Goal: Task Accomplishment & Management: Manage account settings

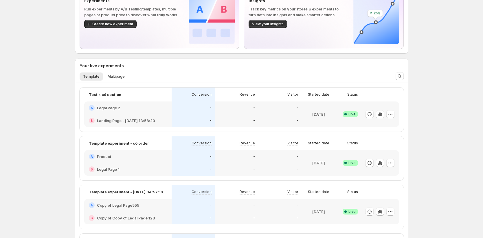
scroll to position [59, 0]
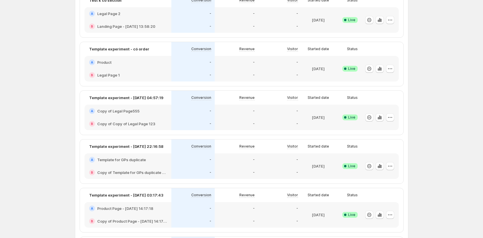
scroll to position [75, 0]
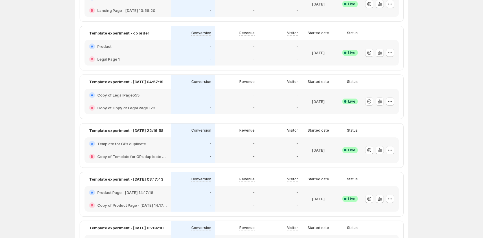
click at [219, 151] on div "-" at bounding box center [236, 156] width 43 height 13
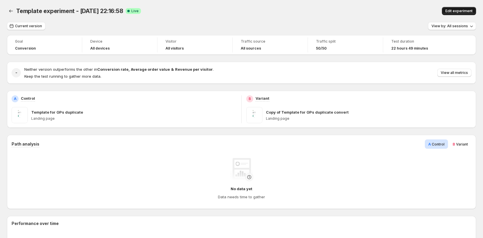
click at [470, 11] on span "Edit experiment" at bounding box center [458, 11] width 27 height 5
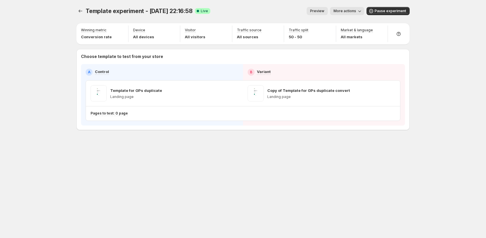
click at [381, 16] on div "Template experiment - [DATE] 22:16:58. This page is ready Template experiment -…" at bounding box center [242, 11] width 333 height 22
click at [381, 12] on span "Pause experiment" at bounding box center [391, 11] width 32 height 5
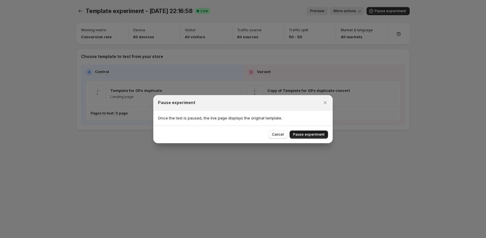
click at [316, 132] on span "Pause experiment" at bounding box center [309, 134] width 32 height 5
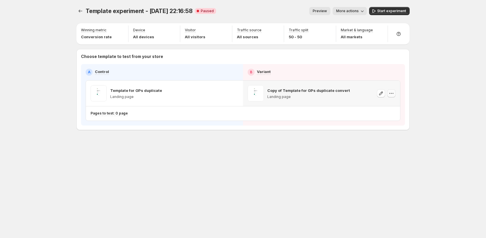
click at [392, 93] on icon "button" at bounding box center [392, 93] width 6 height 6
click at [278, 141] on div "Template experiment - [DATE] 22:16:58. This page is ready Template experiment -…" at bounding box center [242, 80] width 347 height 161
click at [352, 12] on span "More actions" at bounding box center [347, 11] width 23 height 5
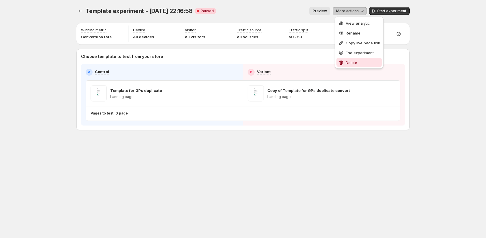
click at [350, 60] on span "Delete" at bounding box center [352, 62] width 12 height 5
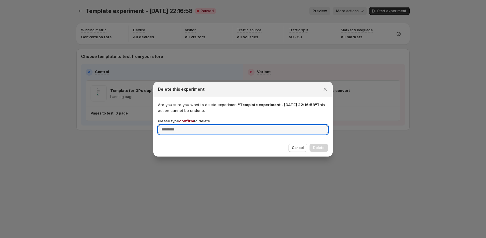
click at [185, 120] on span "confirm" at bounding box center [186, 120] width 15 height 5
click at [185, 125] on input "Please type confirm to delete" at bounding box center [243, 129] width 170 height 9
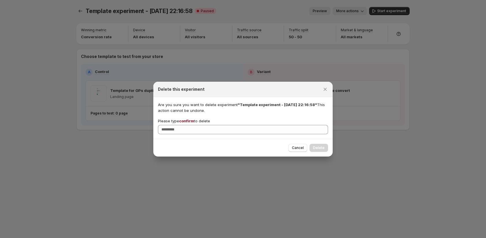
click at [185, 119] on span "confirm" at bounding box center [186, 120] width 15 height 5
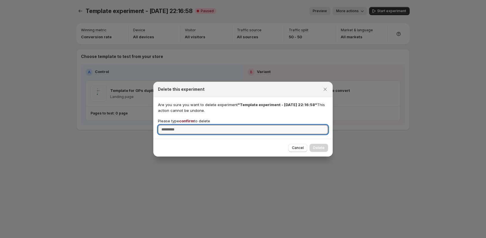
click at [185, 125] on input "Please type confirm to delete" at bounding box center [243, 129] width 170 height 9
click at [185, 119] on span "confirm" at bounding box center [186, 120] width 15 height 5
click at [185, 125] on input "Please type confirm to delete" at bounding box center [243, 129] width 170 height 9
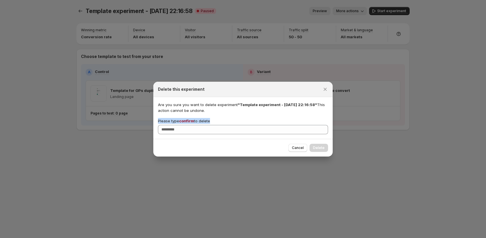
click at [185, 119] on span "confirm" at bounding box center [186, 120] width 15 height 5
click at [185, 125] on input "Please type confirm to delete" at bounding box center [243, 129] width 170 height 9
click at [185, 119] on span "confirm" at bounding box center [186, 120] width 15 height 5
click at [185, 125] on input "Please type confirm to delete" at bounding box center [243, 129] width 170 height 9
click at [214, 118] on div "Please type confirm to delete" at bounding box center [243, 121] width 170 height 6
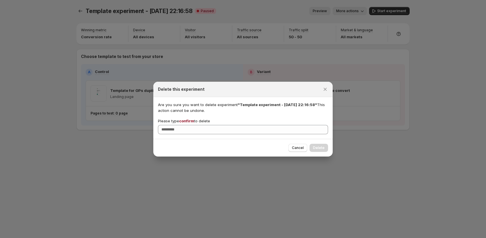
click at [188, 120] on span "confirm" at bounding box center [186, 120] width 15 height 5
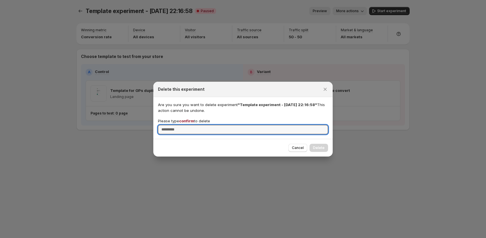
click at [188, 125] on input "Please type confirm to delete" at bounding box center [243, 129] width 170 height 9
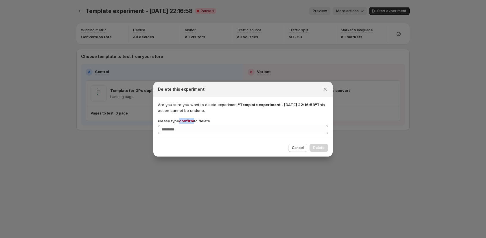
click at [188, 120] on span "confirm" at bounding box center [186, 120] width 15 height 5
click at [188, 125] on input "Please type confirm to delete" at bounding box center [243, 129] width 170 height 9
click at [188, 120] on span "confirm" at bounding box center [186, 120] width 15 height 5
click at [188, 125] on input "Please type confirm to delete" at bounding box center [243, 129] width 170 height 9
click at [188, 121] on span "confirm" at bounding box center [186, 120] width 15 height 5
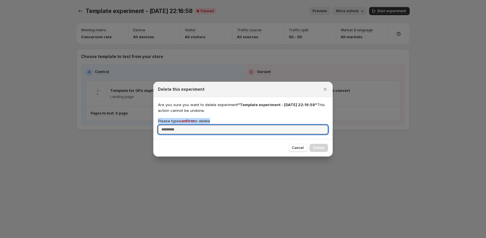
click at [188, 125] on input "Please type confirm to delete" at bounding box center [243, 129] width 170 height 9
click at [188, 121] on span "confirm" at bounding box center [186, 120] width 15 height 5
click at [188, 125] on input "Please type confirm to delete" at bounding box center [243, 129] width 170 height 9
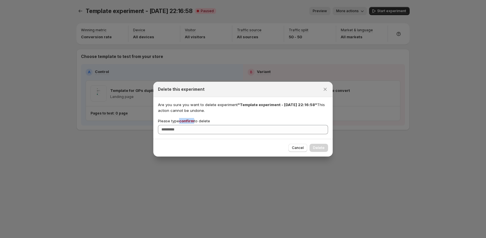
copy span "confirm"
click at [222, 116] on div "Are you sure you want to delete experiment "Template experiment - [DATE] 22:16:…" at bounding box center [243, 118] width 170 height 32
click at [188, 120] on span "confirm" at bounding box center [186, 120] width 15 height 5
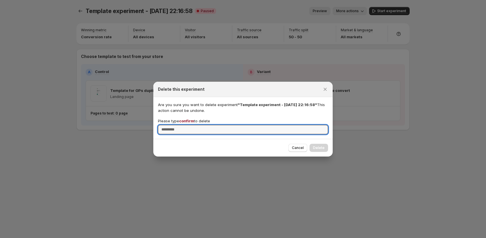
click at [188, 125] on input "Please type confirm to delete" at bounding box center [243, 129] width 170 height 9
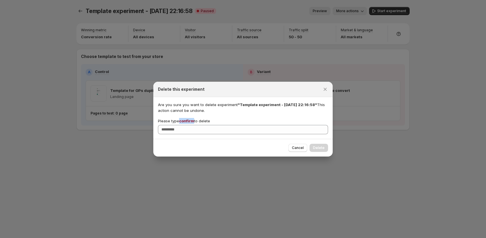
click at [188, 120] on span "confirm" at bounding box center [186, 120] width 15 height 5
click at [188, 125] on input "Please type confirm to delete" at bounding box center [243, 129] width 170 height 9
click at [237, 120] on div "Please type confirm to delete" at bounding box center [243, 121] width 170 height 6
drag, startPoint x: 328, startPoint y: 84, endPoint x: 324, endPoint y: 87, distance: 5.1
click at [328, 84] on div "Delete this experiment" at bounding box center [242, 89] width 179 height 15
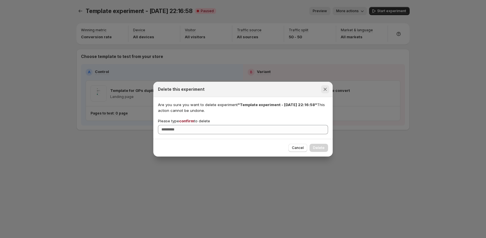
click at [324, 87] on icon "Close" at bounding box center [325, 89] width 6 height 6
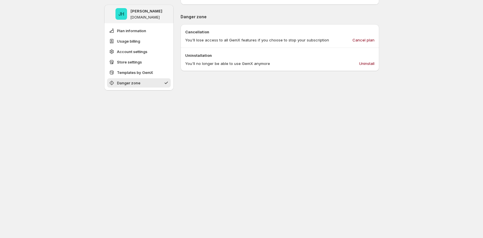
scroll to position [678, 0]
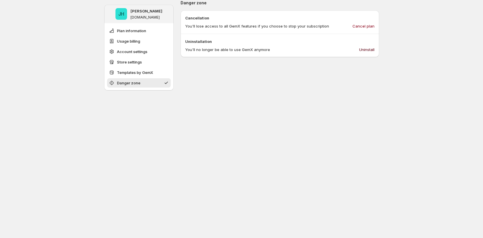
click at [371, 49] on span "Uninstall" at bounding box center [366, 50] width 15 height 6
